Goal: Download file/media

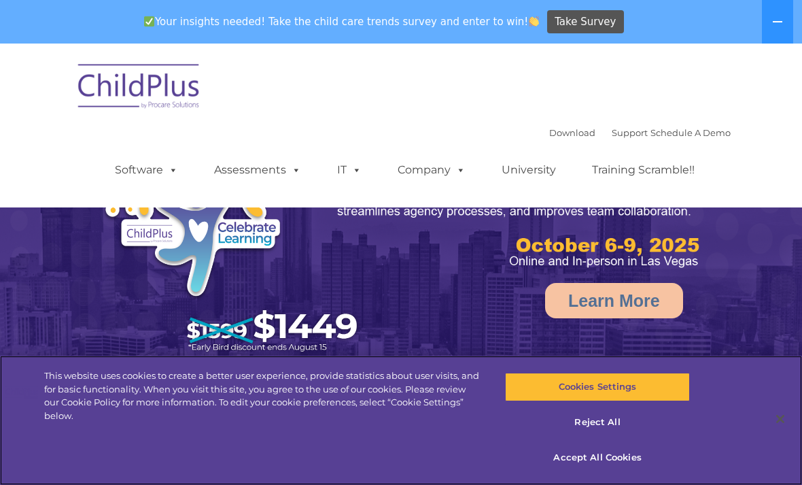
select select "MEDIUM"
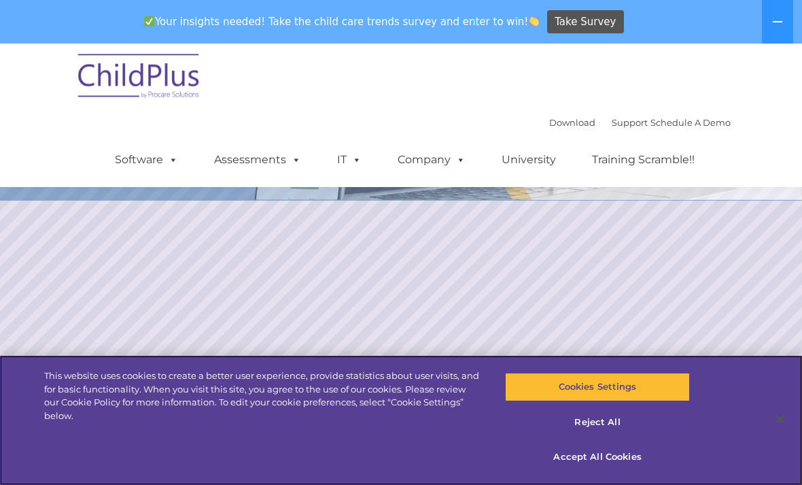
scroll to position [171, 0]
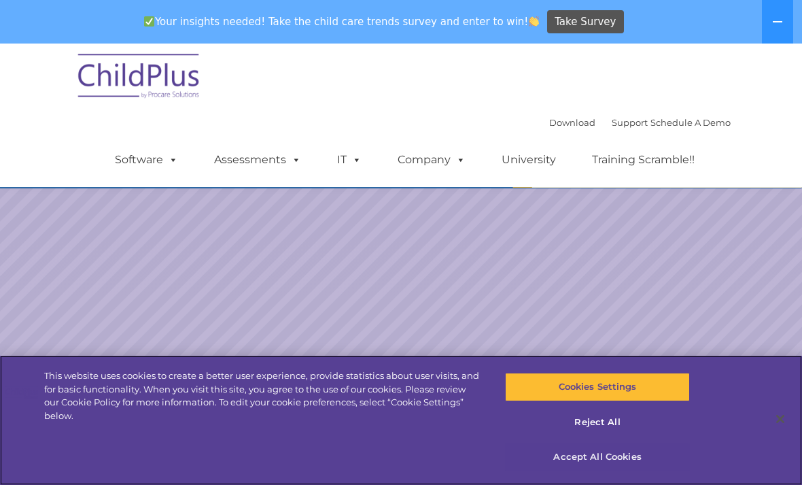
click at [590, 471] on button "Accept All Cookies" at bounding box center [597, 457] width 184 height 29
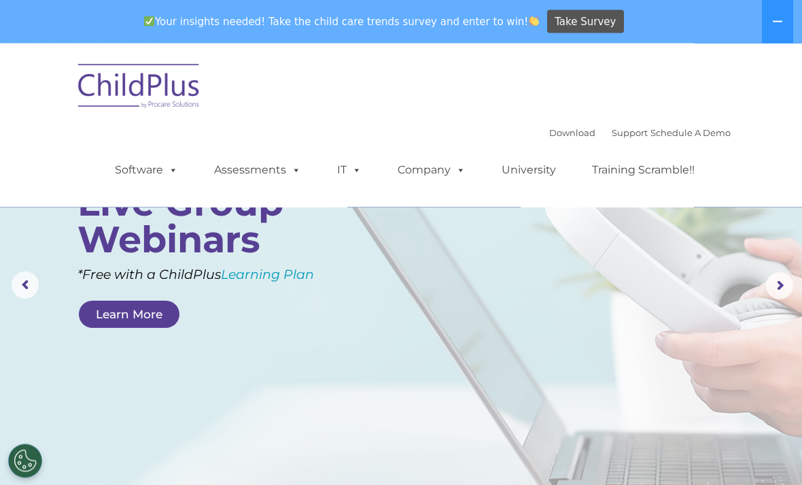
scroll to position [0, 0]
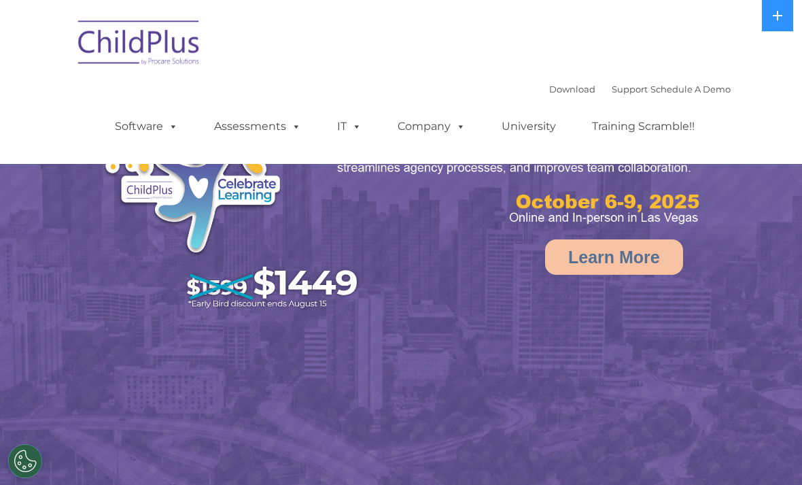
select select "MEDIUM"
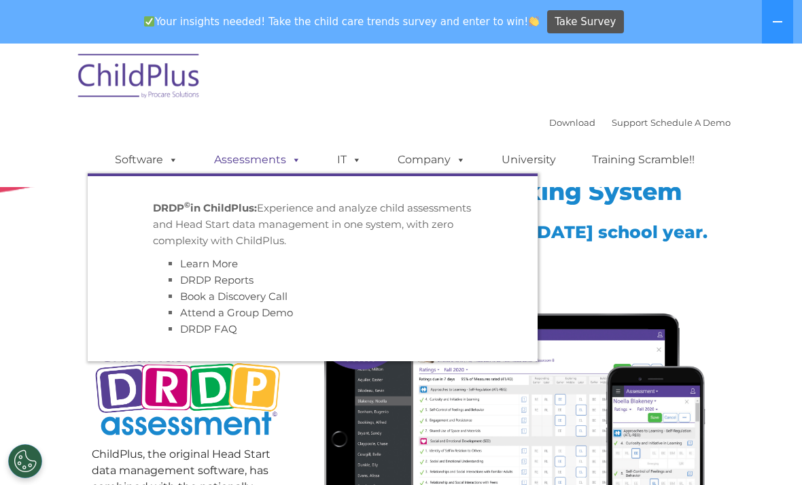
click at [258, 167] on link "Assessments" at bounding box center [258, 159] width 114 height 27
click at [262, 158] on link "Assessments" at bounding box center [258, 159] width 114 height 27
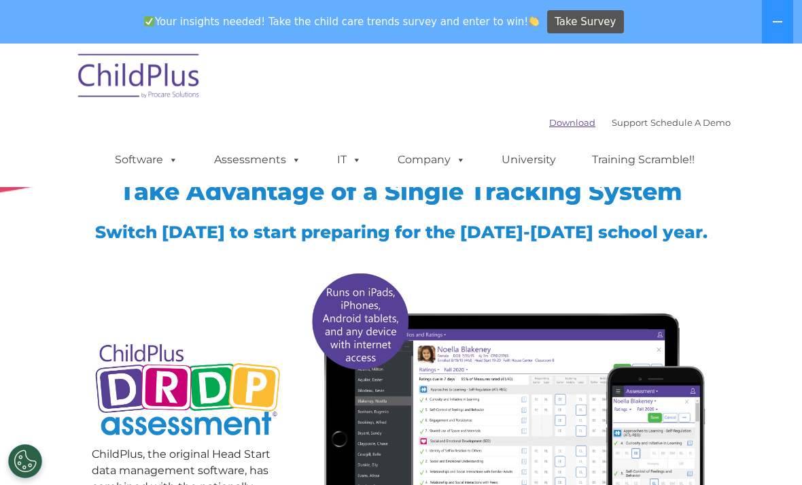
click at [555, 124] on link "Download" at bounding box center [572, 122] width 46 height 11
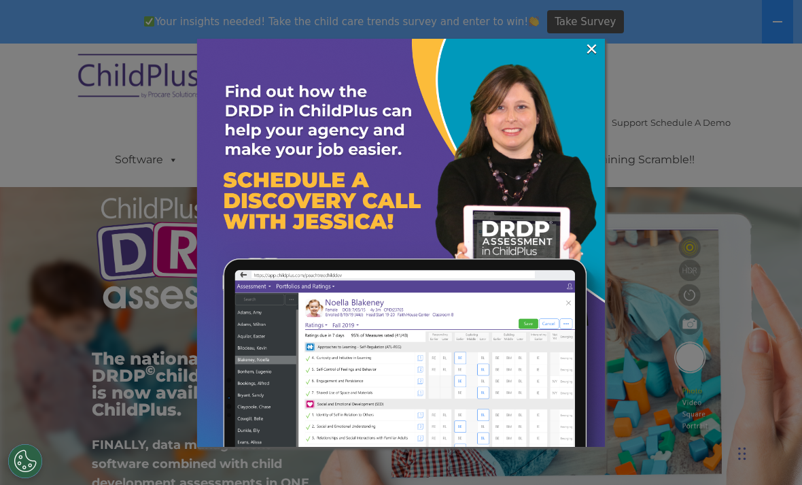
click at [582, 44] on img at bounding box center [401, 243] width 408 height 408
